Goal: Task Accomplishment & Management: Use online tool/utility

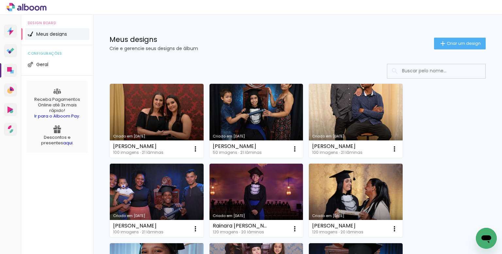
drag, startPoint x: 137, startPoint y: 41, endPoint x: 115, endPoint y: 39, distance: 22.3
click at [114, 39] on h1 "Meus designs" at bounding box center [271, 39] width 324 height 7
click at [190, 29] on div "Meus designs Crie e gerencie seus designs de álbum Criar um design" at bounding box center [297, 36] width 409 height 42
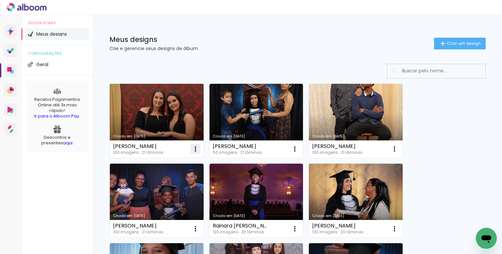
click at [195, 148] on iron-icon at bounding box center [195, 149] width 8 height 8
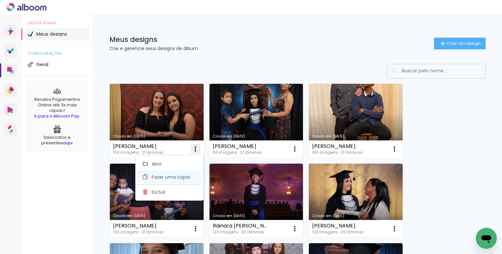
click at [170, 177] on span "Fazer uma cópia" at bounding box center [171, 176] width 38 height 5
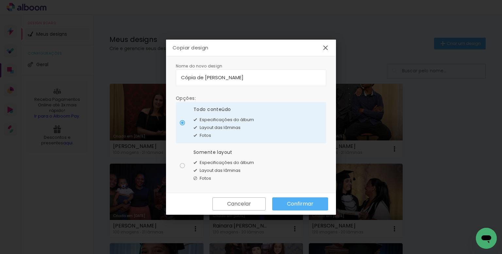
click at [316, 77] on input "Cópia de Maria Clara Andrade Malvao Do Nascimento" at bounding box center [251, 78] width 140 height 8
type input "Leticia Carneiro Moreira"
type paper-input "Leticia Carneiro Moreira"
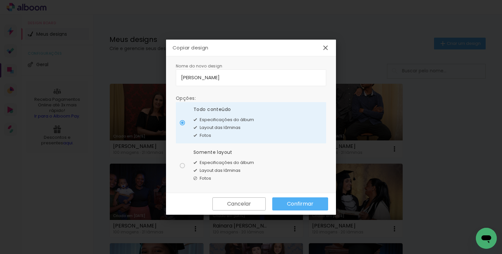
type input "[PERSON_NAME]"
type paper-input "[PERSON_NAME]"
click at [243, 166] on div "Layout das lâminas" at bounding box center [223, 170] width 60 height 8
type paper-radio-button "on"
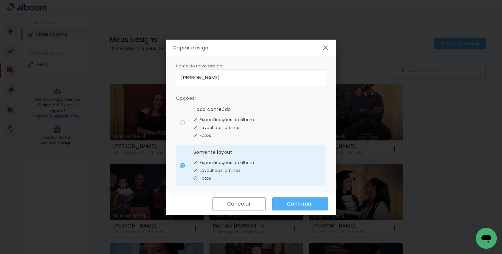
click at [0, 0] on slot "Confirmar" at bounding box center [0, 0] width 0 height 0
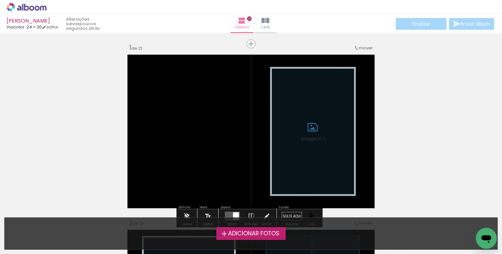
click at [247, 232] on span "Adicionar Fotos" at bounding box center [253, 233] width 51 height 6
click at [0, 0] on input "file" at bounding box center [0, 0] width 0 height 0
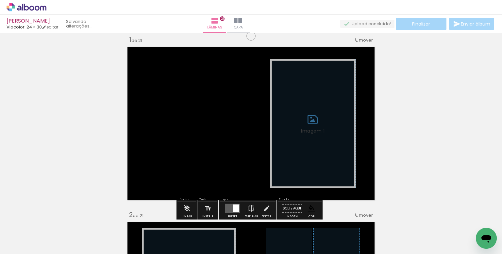
scroll to position [8, 0]
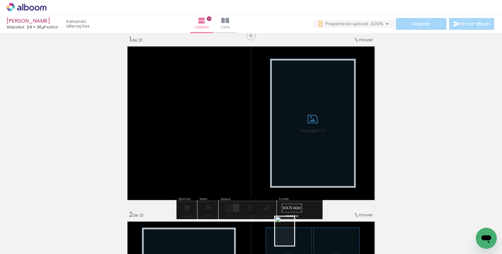
drag, startPoint x: 288, startPoint y: 233, endPoint x: 294, endPoint y: 231, distance: 6.7
click at [293, 234] on div at bounding box center [285, 231] width 22 height 32
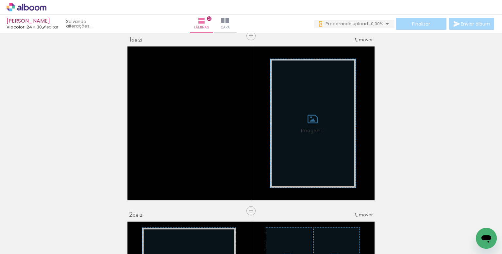
scroll to position [0, 805]
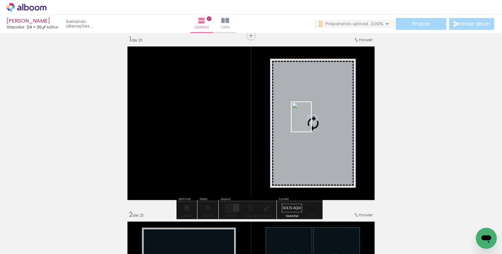
drag, startPoint x: 325, startPoint y: 236, endPoint x: 311, endPoint y: 122, distance: 114.9
click at [311, 122] on quentale-workspace at bounding box center [251, 127] width 502 height 254
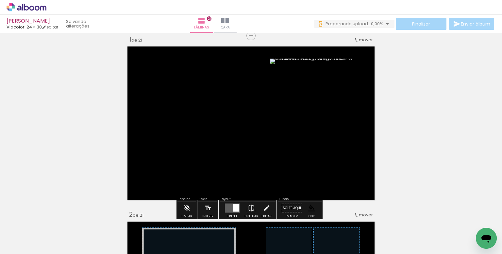
click at [335, 94] on paper-item at bounding box center [337, 94] width 12 height 5
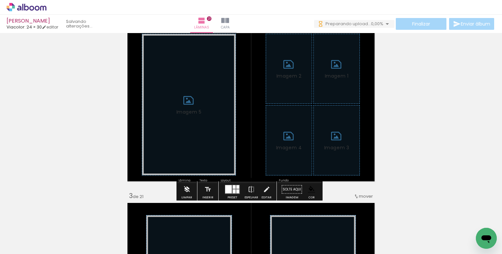
scroll to position [204, 0]
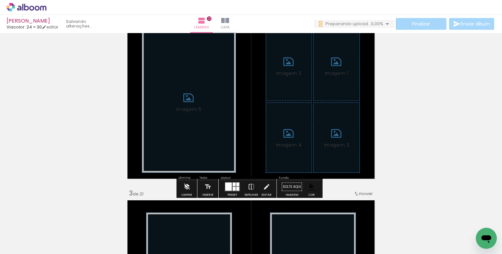
click at [189, 184] on iron-icon at bounding box center [186, 186] width 7 height 13
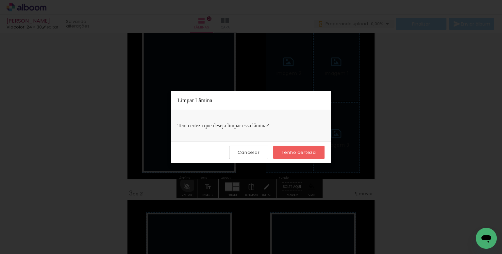
scroll to position [0, 0]
click at [0, 0] on slot "Tenho certeza" at bounding box center [0, 0] width 0 height 0
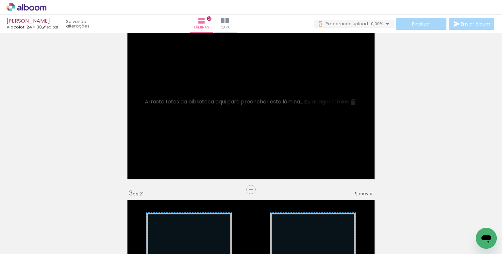
click at [23, 229] on div "Biblioteca 80 fotos Todas as fotos Não utilizadas Adicionar Fotos" at bounding box center [20, 233] width 41 height 32
click at [25, 233] on input "Todas as fotos" at bounding box center [18, 234] width 25 height 6
click at [0, 0] on slot "Não utilizadas" at bounding box center [0, 0] width 0 height 0
type input "Não utilizadas"
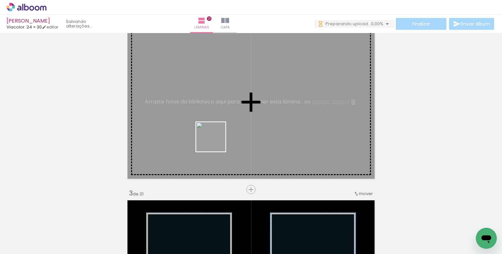
drag, startPoint x: 183, startPoint y: 238, endPoint x: 281, endPoint y: 236, distance: 97.7
click at [221, 117] on quentale-workspace at bounding box center [251, 127] width 502 height 254
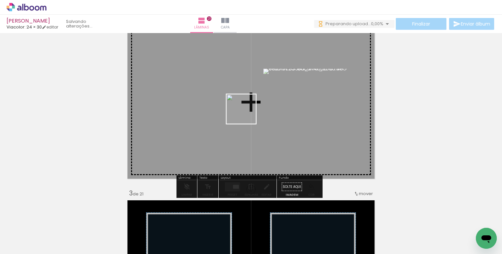
drag, startPoint x: 246, startPoint y: 114, endPoint x: 308, endPoint y: 193, distance: 101.0
click at [245, 114] on quentale-workspace at bounding box center [251, 127] width 502 height 254
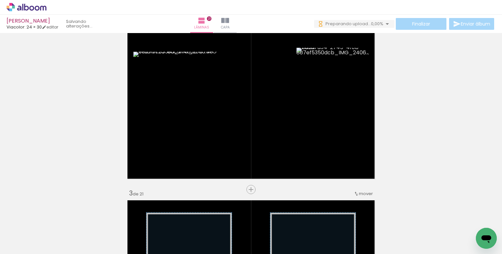
drag, startPoint x: 349, startPoint y: 236, endPoint x: 358, endPoint y: 187, distance: 50.1
click at [285, 118] on quentale-workspace at bounding box center [251, 127] width 502 height 254
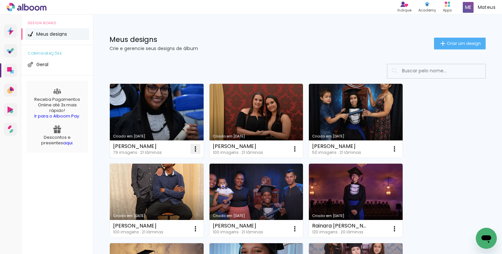
click at [196, 144] on paper-icon-button at bounding box center [195, 148] width 13 height 13
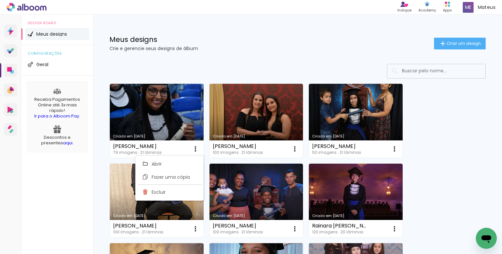
click at [177, 178] on span "Fazer uma cópia" at bounding box center [171, 176] width 38 height 5
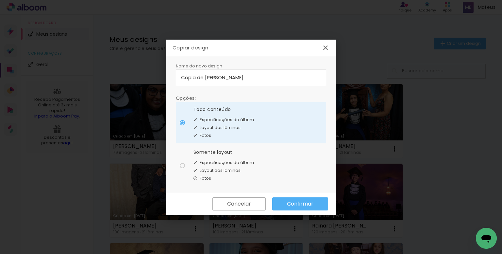
drag, startPoint x: 287, startPoint y: 77, endPoint x: 136, endPoint y: 84, distance: 151.5
click at [136, 84] on body "link( href="../../bower_components/polymer/polymer.html" rel="import" ) picture…" at bounding box center [251, 127] width 502 height 254
type input "[PERSON_NAME]"
type paper-input "[PERSON_NAME]"
click at [220, 159] on span "Especificações do álbum" at bounding box center [227, 162] width 54 height 7
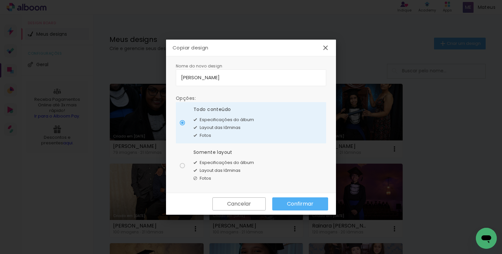
type paper-radio-button "on"
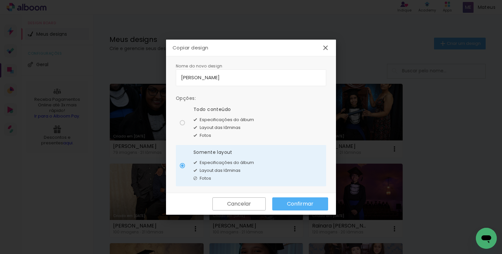
click at [314, 203] on paper-button "Confirmar" at bounding box center [300, 203] width 56 height 13
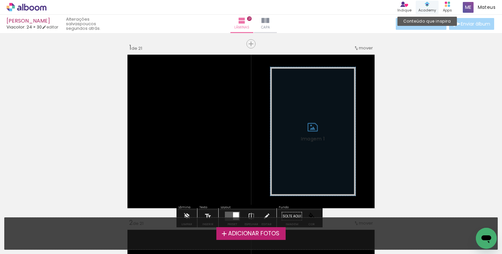
drag, startPoint x: 355, startPoint y: 17, endPoint x: 420, endPoint y: 5, distance: 66.1
click at [355, 17] on div "[PERSON_NAME] Viacolor: 24 × 30 editar poucos segundos atrás. Lâminas 21 Capa F…" at bounding box center [251, 16] width 502 height 33
click at [232, 230] on span "Adicionar Fotos" at bounding box center [253, 233] width 51 height 6
click at [0, 0] on input "file" at bounding box center [0, 0] width 0 height 0
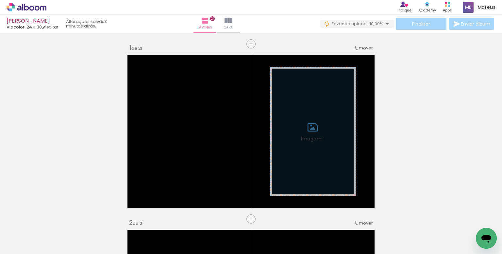
scroll to position [0, 724]
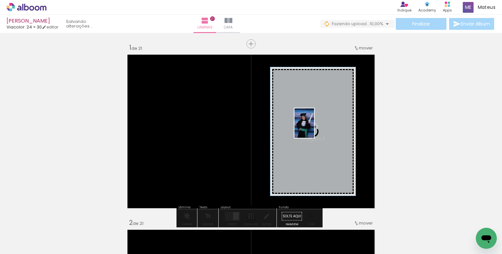
drag, startPoint x: 278, startPoint y: 221, endPoint x: 314, endPoint y: 128, distance: 100.2
click at [314, 128] on quentale-workspace at bounding box center [251, 127] width 502 height 254
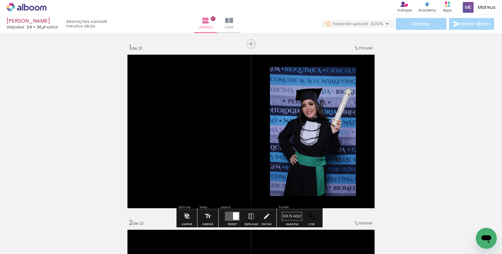
click at [334, 101] on paper-item at bounding box center [337, 102] width 12 height 5
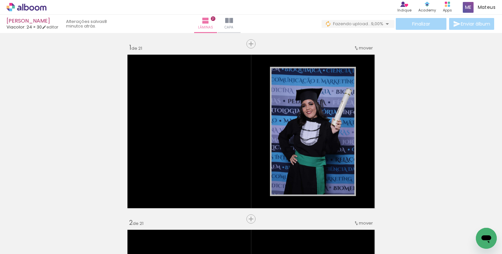
scroll to position [0, 669]
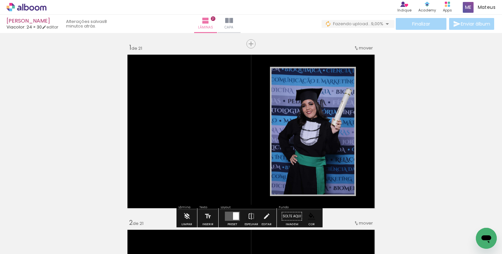
click at [25, 233] on input "Todas as fotos" at bounding box center [18, 234] width 25 height 6
click at [0, 0] on slot "Não utilizadas" at bounding box center [0, 0] width 0 height 0
type input "Não utilizadas"
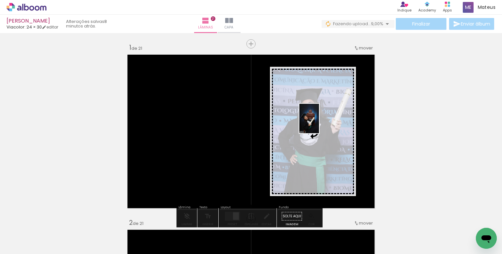
drag, startPoint x: 213, startPoint y: 235, endPoint x: 320, endPoint y: 125, distance: 152.7
click at [318, 123] on quentale-workspace at bounding box center [251, 127] width 502 height 254
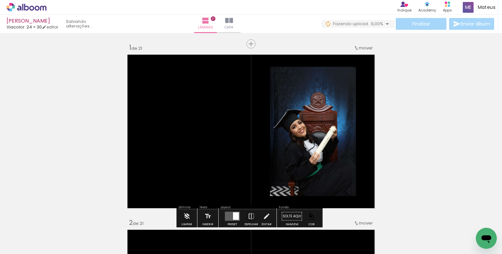
click at [334, 104] on paper-item at bounding box center [337, 102] width 12 height 5
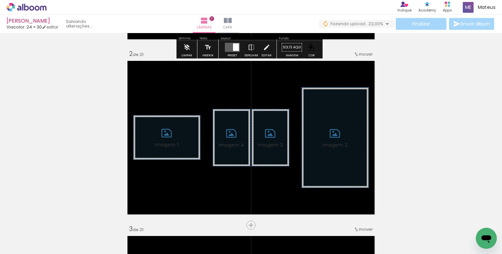
scroll to position [196, 0]
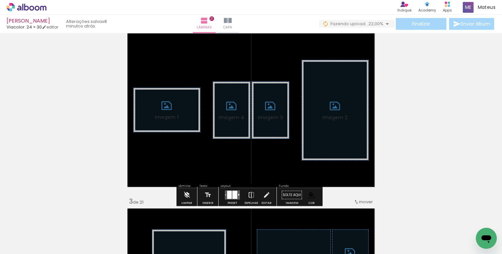
click at [189, 194] on iron-icon at bounding box center [186, 194] width 7 height 13
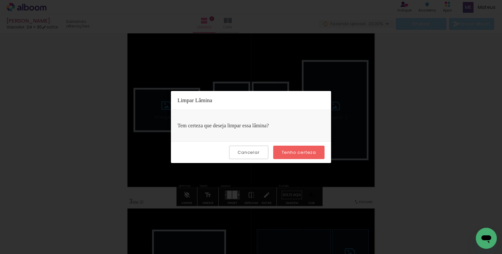
click at [0, 0] on slot "Tenho certeza" at bounding box center [0, 0] width 0 height 0
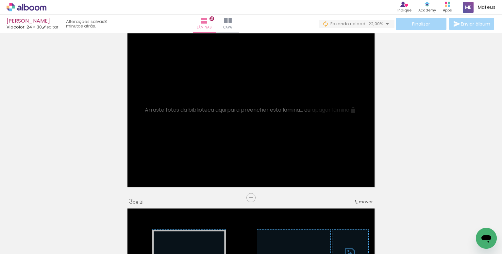
click at [27, 238] on input "Não utilizadas" at bounding box center [18, 239] width 25 height 6
click at [0, 0] on slot "Não utilizadas" at bounding box center [0, 0] width 0 height 0
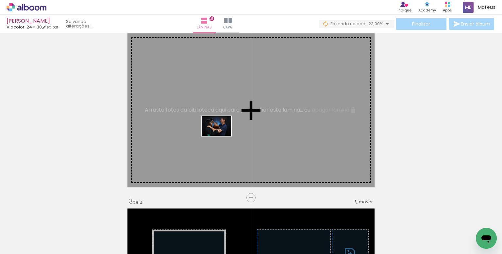
drag, startPoint x: 234, startPoint y: 226, endPoint x: 254, endPoint y: 216, distance: 21.9
click at [221, 139] on quentale-workspace at bounding box center [251, 127] width 502 height 254
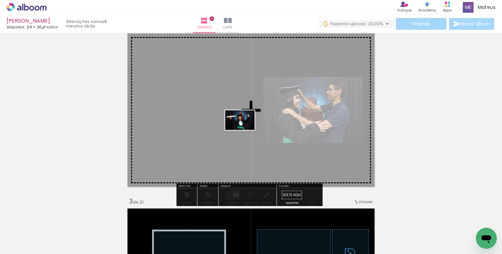
drag, startPoint x: 247, startPoint y: 143, endPoint x: 263, endPoint y: 214, distance: 73.4
click at [243, 132] on quentale-workspace at bounding box center [251, 127] width 502 height 254
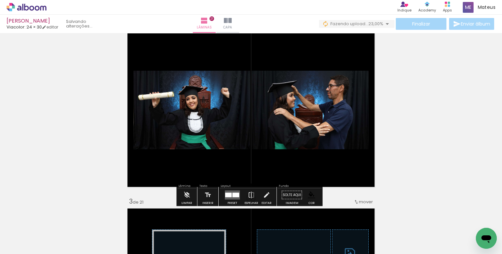
scroll to position [0, 842]
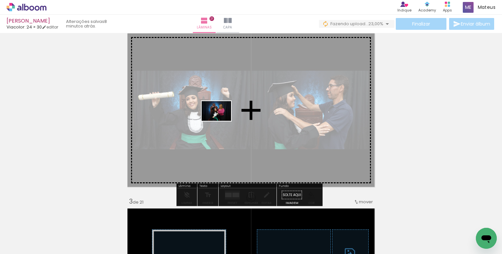
drag, startPoint x: 217, startPoint y: 227, endPoint x: 257, endPoint y: 192, distance: 53.2
click at [221, 124] on quentale-workspace at bounding box center [251, 127] width 502 height 254
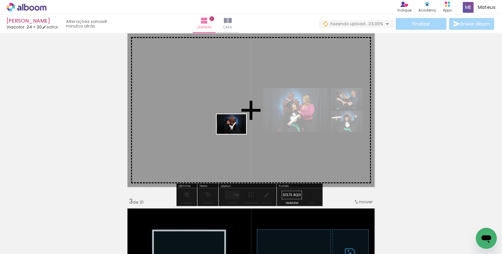
drag, startPoint x: 254, startPoint y: 224, endPoint x: 269, endPoint y: 224, distance: 15.7
click at [238, 144] on quentale-workspace at bounding box center [251, 127] width 502 height 254
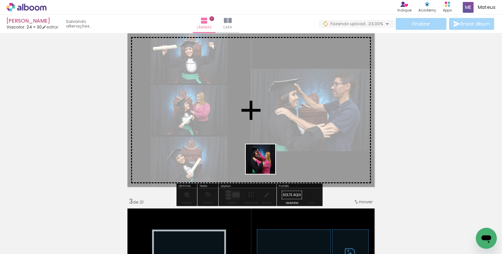
drag, startPoint x: 266, startPoint y: 204, endPoint x: 288, endPoint y: 190, distance: 25.9
click at [262, 146] on quentale-workspace at bounding box center [251, 127] width 502 height 254
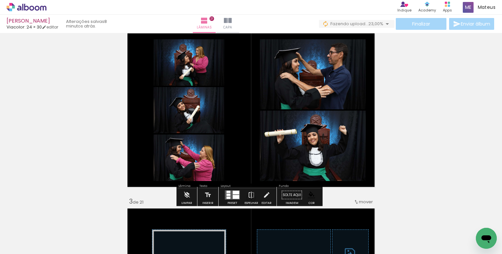
drag, startPoint x: 323, startPoint y: 76, endPoint x: 327, endPoint y: 94, distance: 18.5
click at [0, 0] on paper-item at bounding box center [0, 0] width 0 height 0
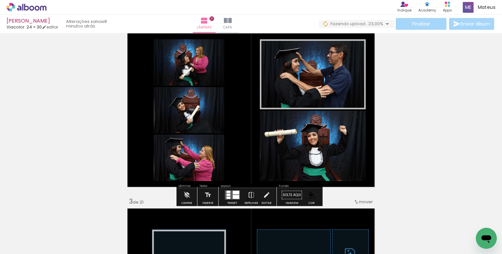
click at [324, 146] on paper-item at bounding box center [327, 146] width 12 height 5
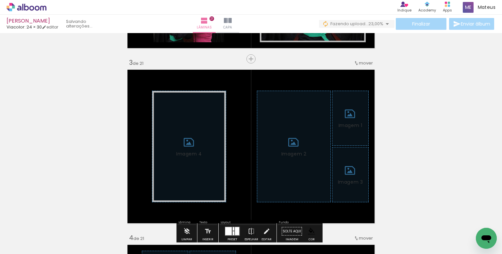
scroll to position [359, 0]
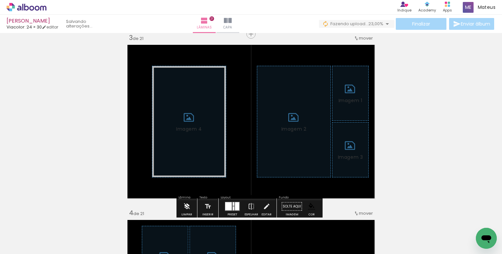
click at [189, 201] on iron-icon at bounding box center [186, 206] width 7 height 13
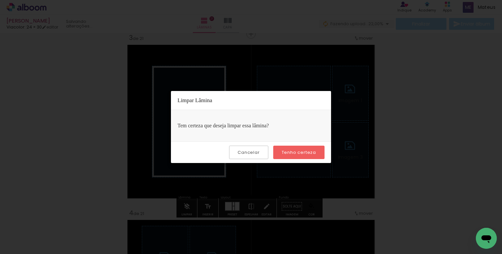
drag, startPoint x: 310, startPoint y: 153, endPoint x: 311, endPoint y: 162, distance: 9.5
click at [0, 0] on slot "Tenho certeza" at bounding box center [0, 0] width 0 height 0
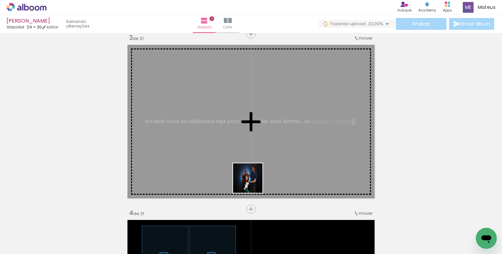
drag, startPoint x: 250, startPoint y: 203, endPoint x: 314, endPoint y: 219, distance: 66.3
click at [259, 147] on quentale-workspace at bounding box center [251, 127] width 502 height 254
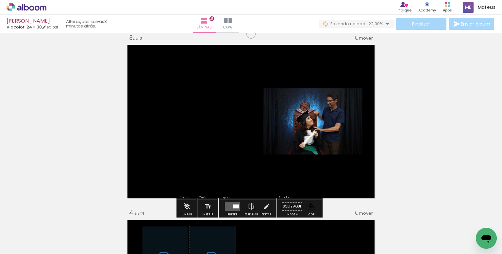
scroll to position [0, 1235]
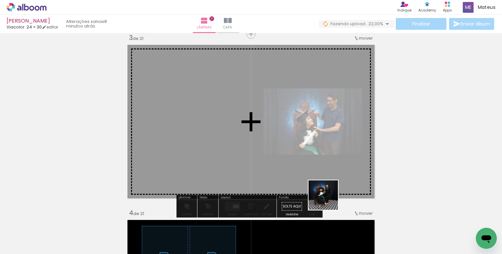
drag, startPoint x: 331, startPoint y: 232, endPoint x: 370, endPoint y: 208, distance: 45.8
click at [303, 150] on quentale-workspace at bounding box center [251, 127] width 502 height 254
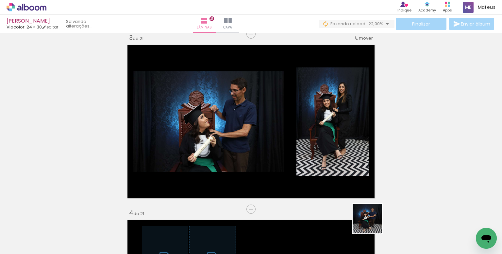
drag, startPoint x: 372, startPoint y: 223, endPoint x: 405, endPoint y: 213, distance: 34.1
click at [309, 155] on quentale-workspace at bounding box center [251, 127] width 502 height 254
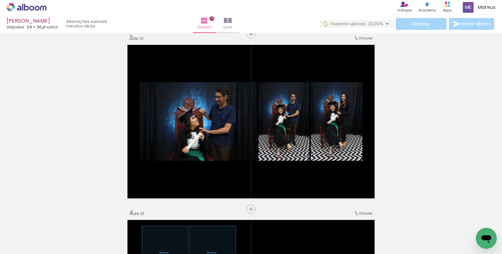
scroll to position [0, 2856]
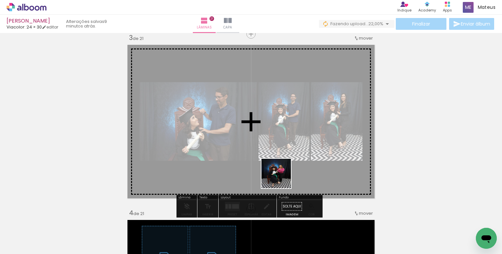
drag, startPoint x: 281, startPoint y: 226, endPoint x: 302, endPoint y: 185, distance: 45.7
click at [269, 144] on quentale-workspace at bounding box center [251, 127] width 502 height 254
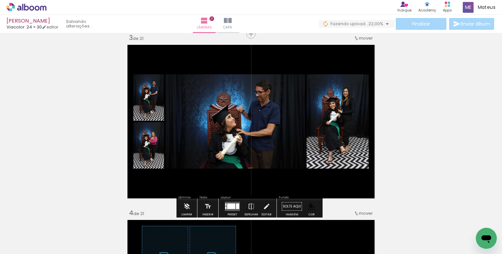
scroll to position [0, 2847]
click at [229, 206] on div at bounding box center [231, 206] width 8 height 6
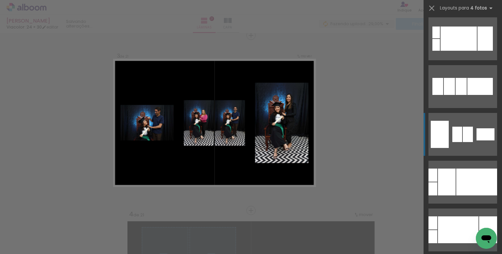
scroll to position [358, 0]
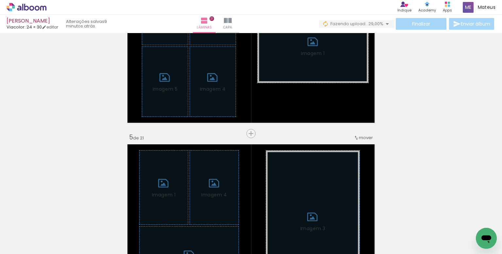
scroll to position [619, 0]
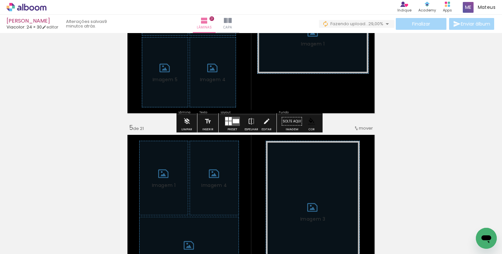
click at [190, 121] on iron-icon at bounding box center [186, 121] width 7 height 13
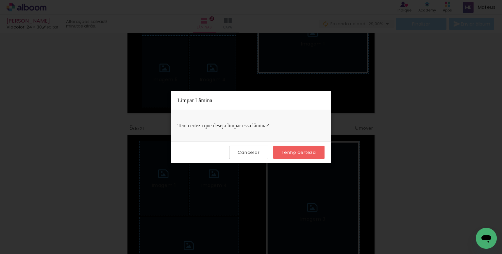
drag, startPoint x: 295, startPoint y: 154, endPoint x: 316, endPoint y: 158, distance: 21.7
click at [0, 0] on slot "Tenho certeza" at bounding box center [0, 0] width 0 height 0
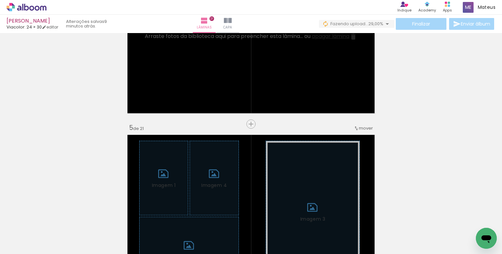
scroll to position [0, 2622]
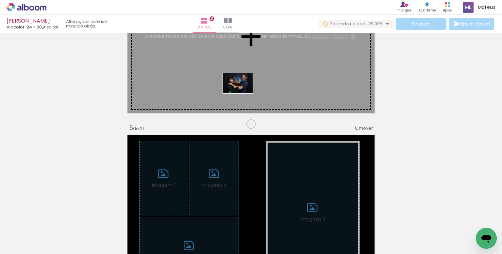
drag, startPoint x: 234, startPoint y: 225, endPoint x: 236, endPoint y: 185, distance: 40.3
click at [242, 92] on quentale-workspace at bounding box center [251, 127] width 502 height 254
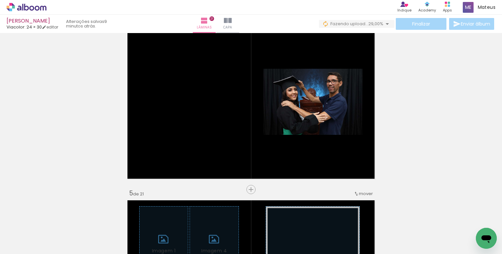
scroll to position [0, 2170]
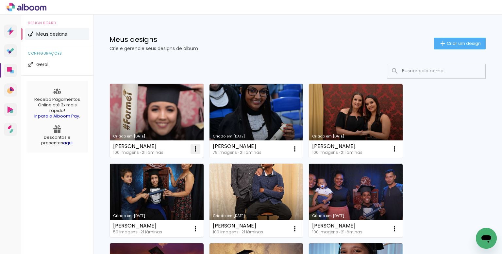
click at [195, 147] on iron-icon at bounding box center [195, 149] width 8 height 8
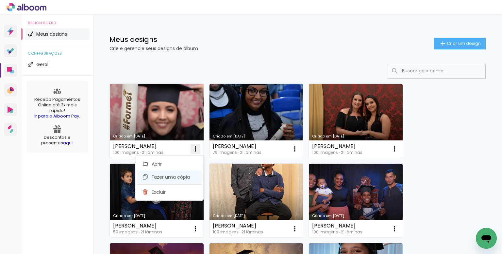
click at [169, 178] on span "Fazer uma cópia" at bounding box center [171, 176] width 38 height 5
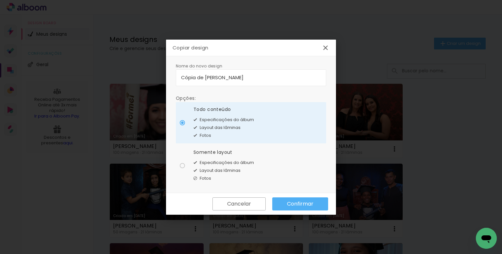
drag, startPoint x: 203, startPoint y: 77, endPoint x: 167, endPoint y: 76, distance: 35.3
click at [167, 76] on div "Nome do novo design Opções: Todo conteúdo Especificações do álbum Layout das lâ…" at bounding box center [251, 124] width 170 height 137
drag, startPoint x: 229, startPoint y: 78, endPoint x: 197, endPoint y: 77, distance: 32.0
click at [197, 77] on input "[PERSON_NAME]" at bounding box center [251, 78] width 140 height 8
type input "Laura Dos Santos Marino"
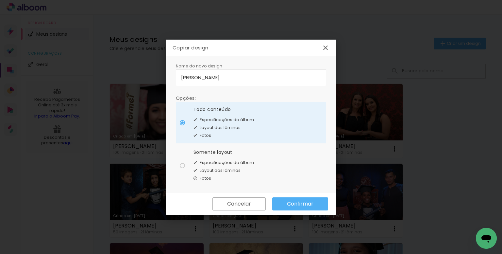
type paper-input "Laura Dos Santos Marino"
drag, startPoint x: 230, startPoint y: 159, endPoint x: 255, endPoint y: 179, distance: 31.6
click at [230, 160] on span "Especificações do álbum" at bounding box center [227, 162] width 54 height 7
type paper-radio-button "on"
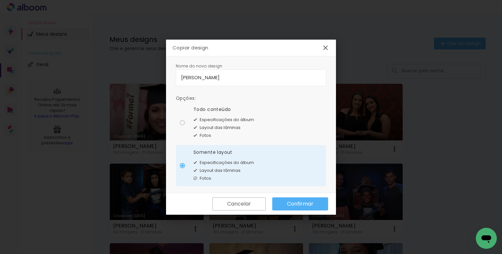
click at [0, 0] on slot "Confirmar" at bounding box center [0, 0] width 0 height 0
